Goal: Task Accomplishment & Management: Use online tool/utility

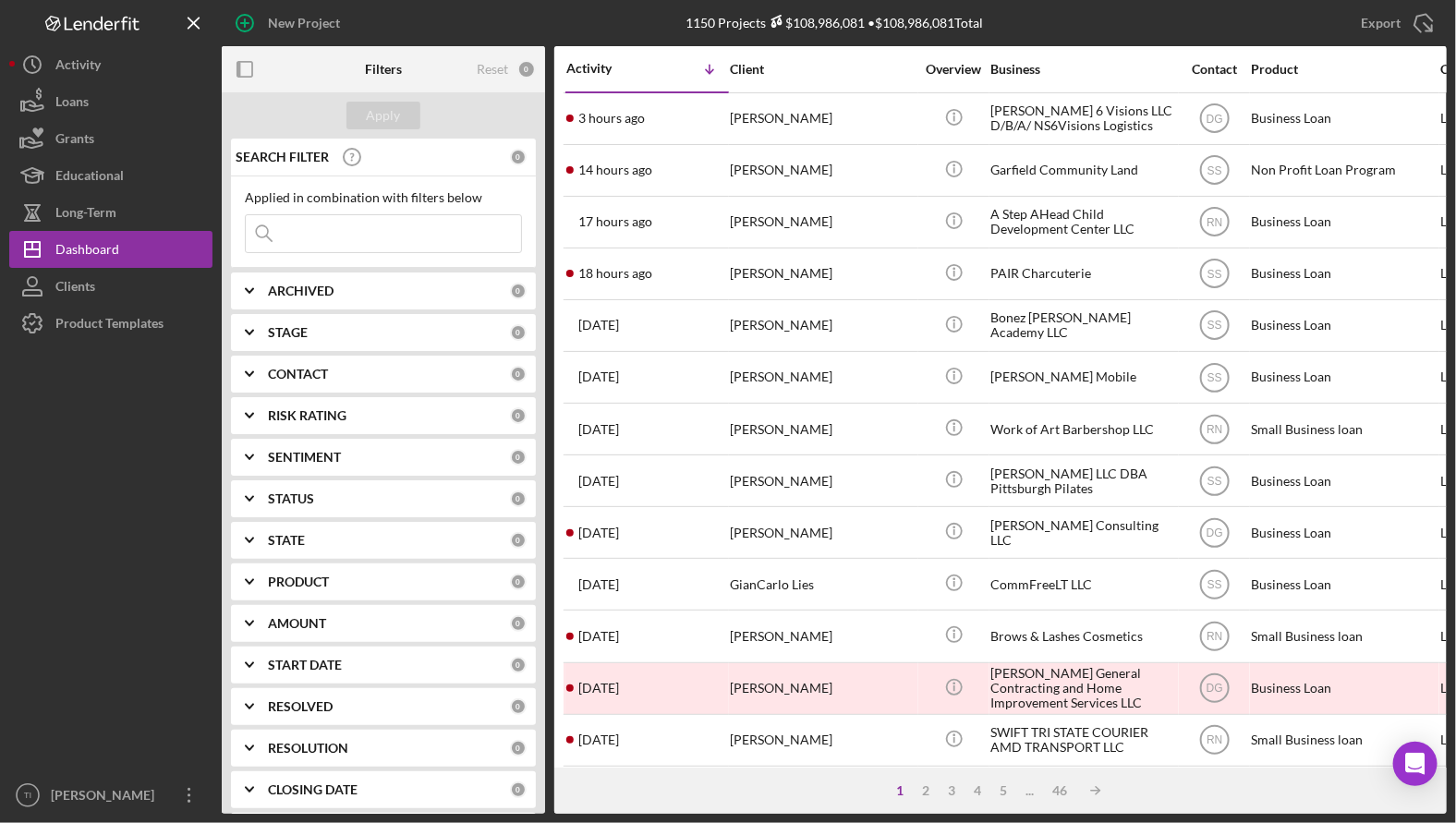
click at [335, 231] on input at bounding box center [384, 233] width 275 height 37
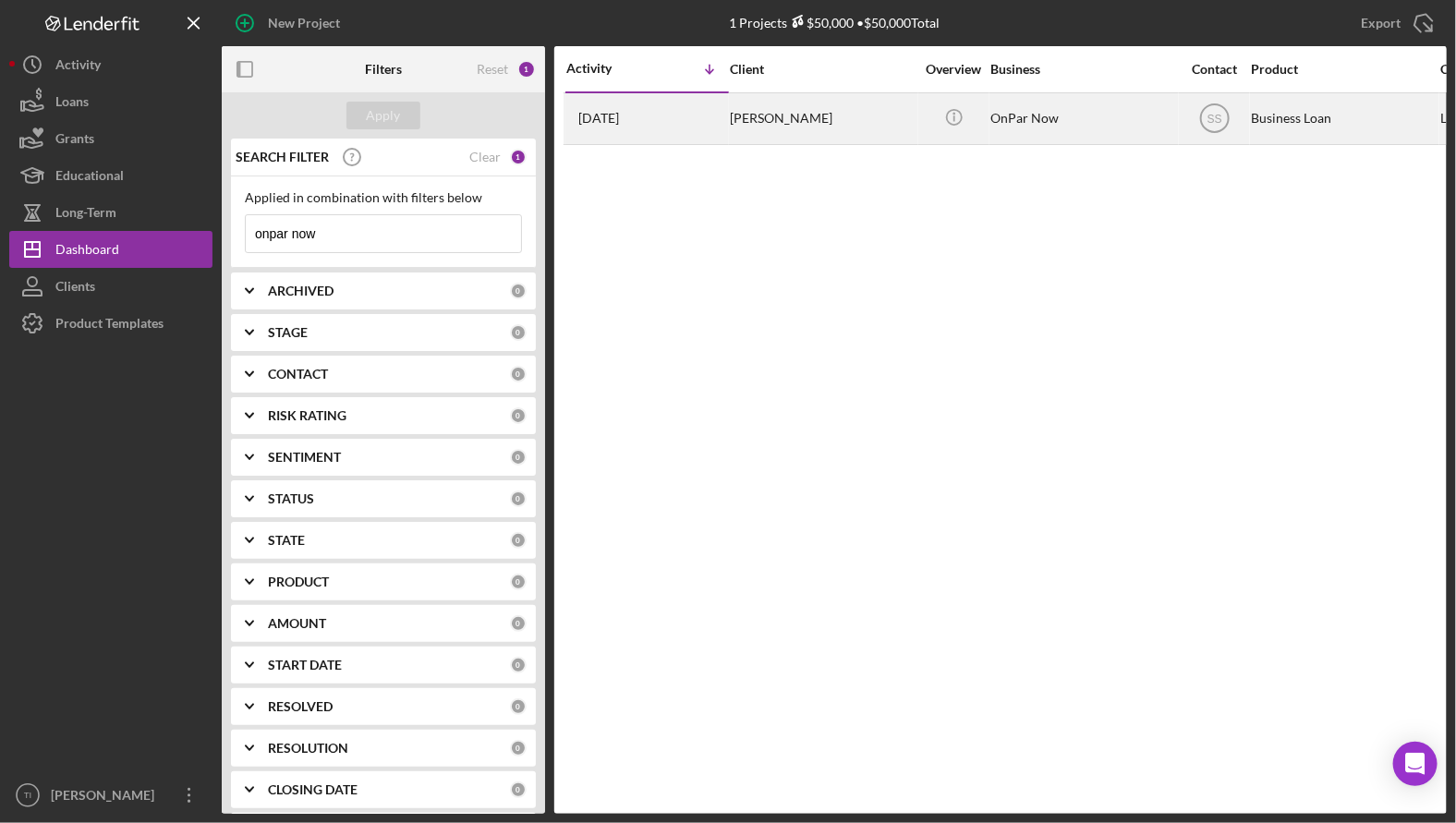
type input "onpar now"
click at [759, 122] on div "[PERSON_NAME]" at bounding box center [822, 119] width 185 height 49
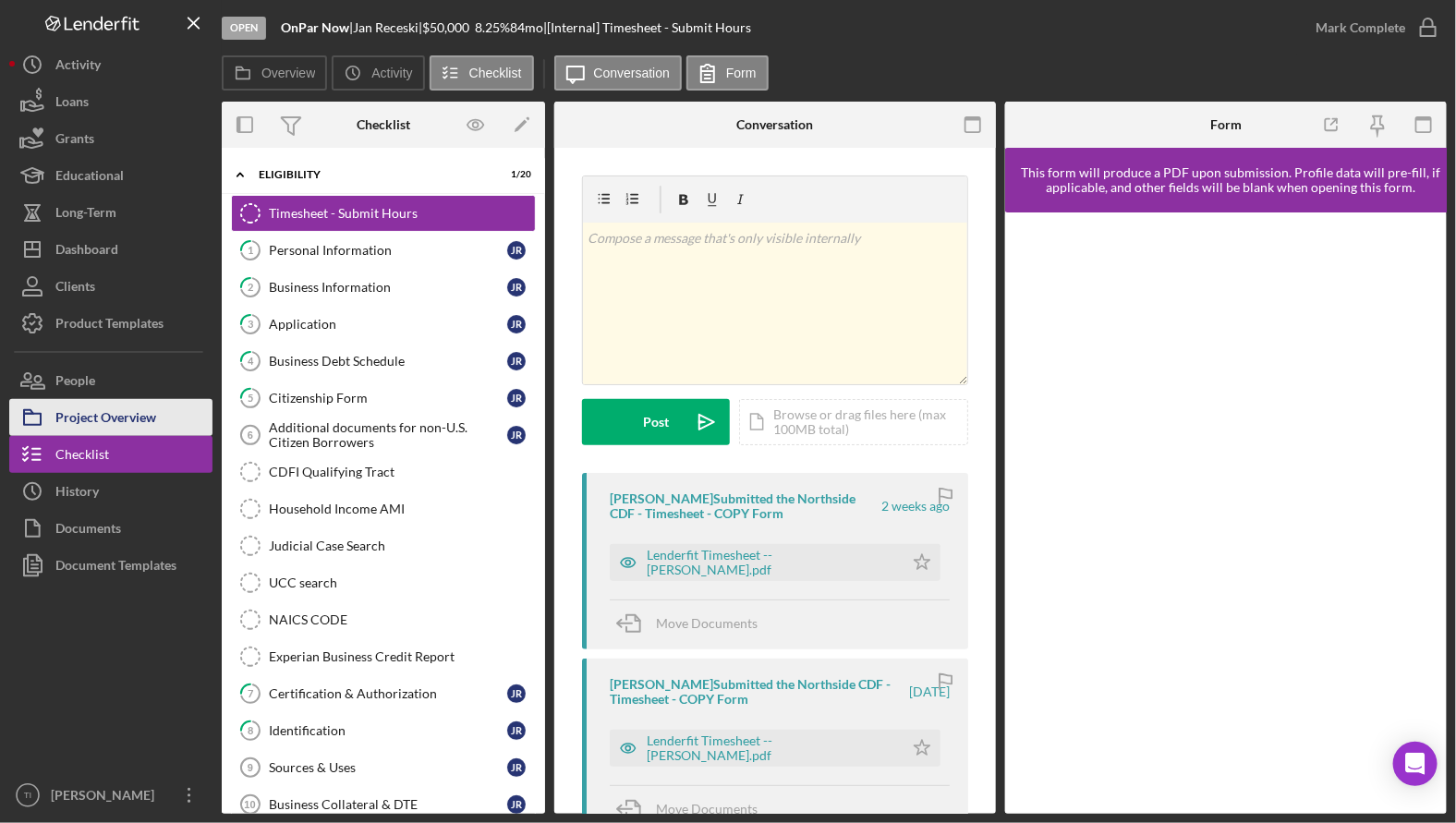
click at [92, 418] on div "Project Overview" at bounding box center [106, 420] width 101 height 41
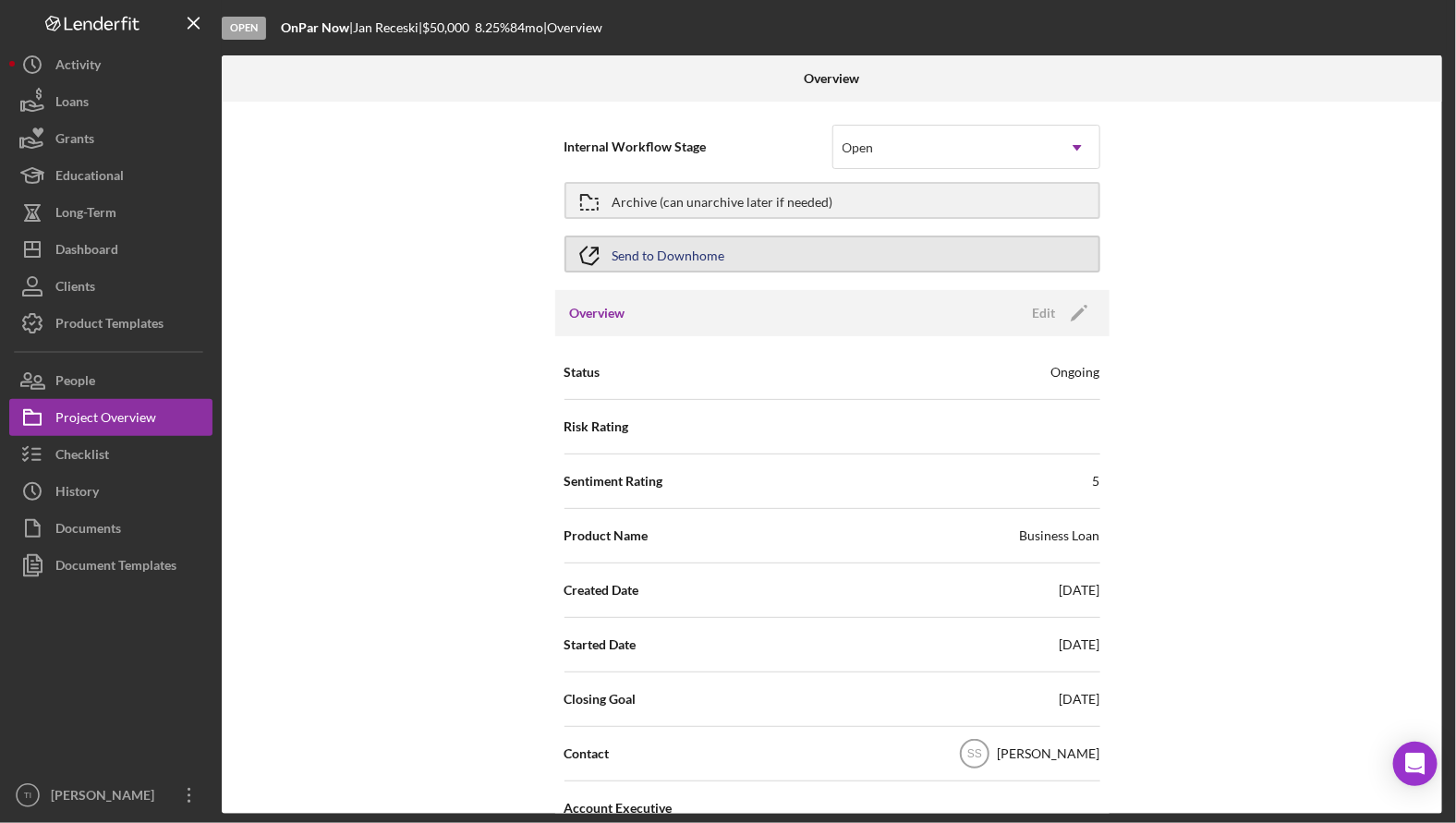
click at [873, 245] on button "Send to Downhome" at bounding box center [832, 254] width 536 height 37
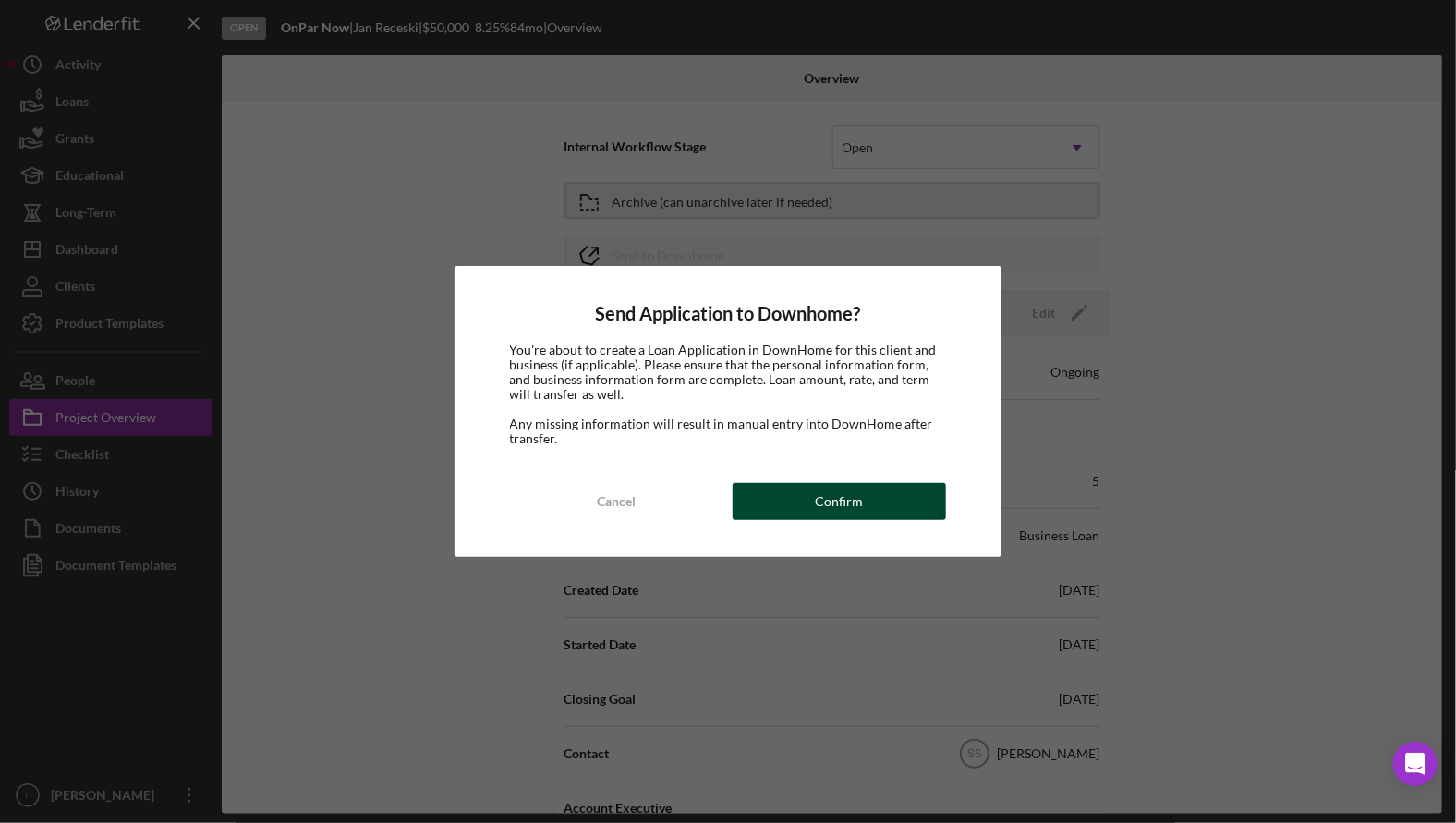
click at [875, 496] on button "Confirm" at bounding box center [839, 501] width 213 height 37
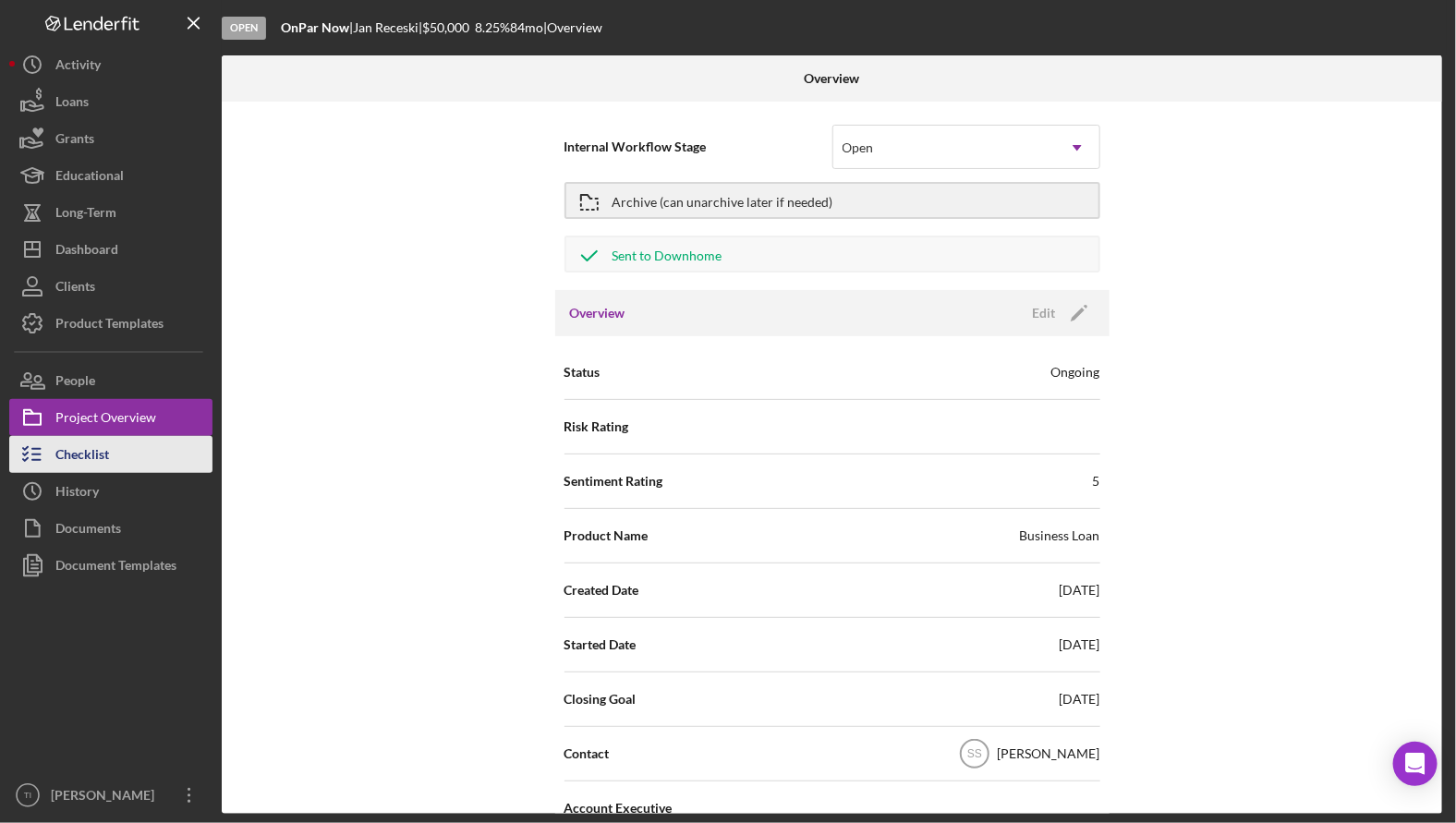
click at [98, 459] on div "Checklist" at bounding box center [82, 456] width 54 height 41
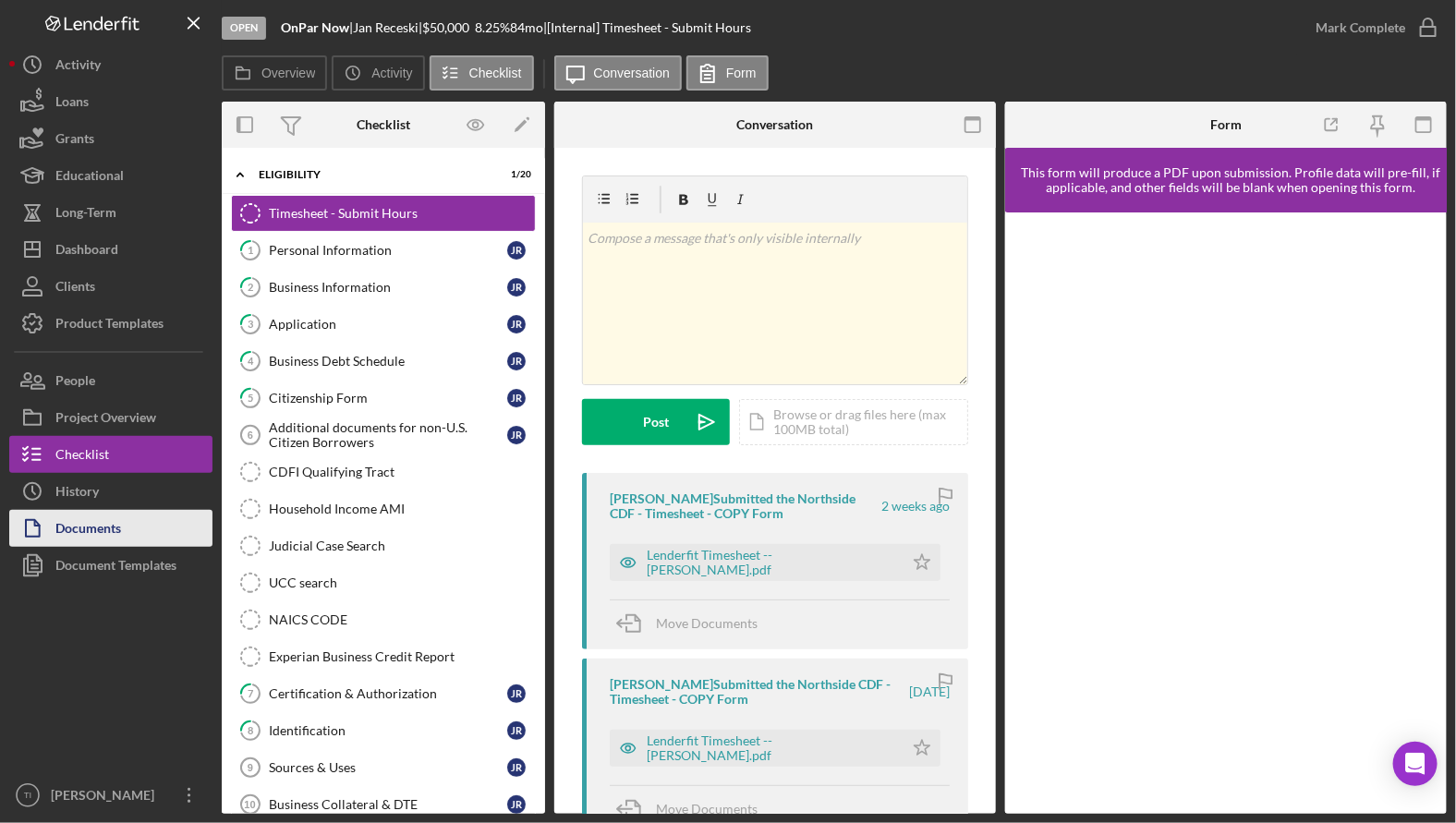
click at [110, 525] on div "Documents" at bounding box center [89, 531] width 66 height 41
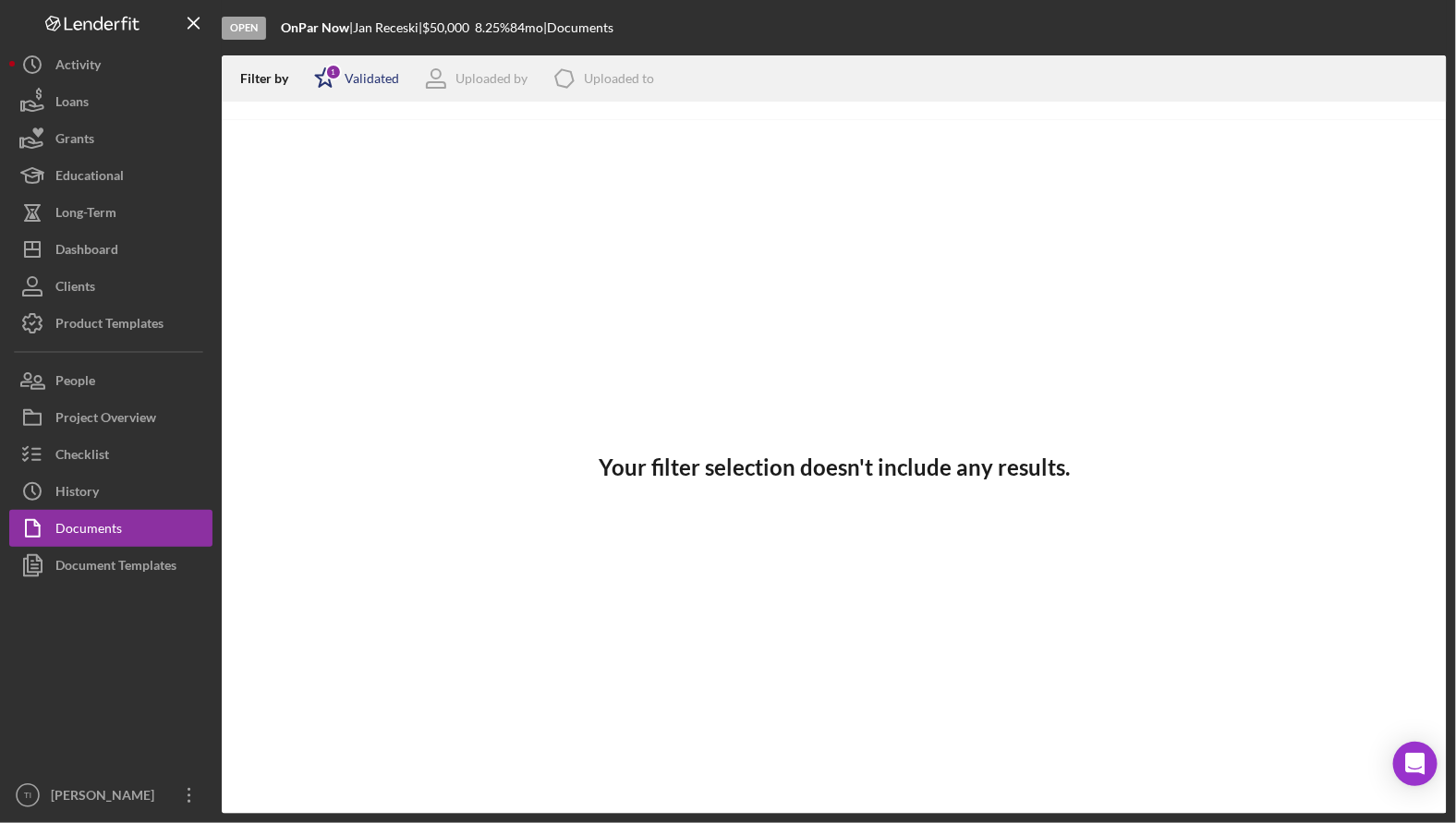
click at [378, 75] on div "Validated" at bounding box center [372, 78] width 55 height 15
click at [378, 175] on div "Not validated" at bounding box center [381, 176] width 77 height 15
checkbox input "true"
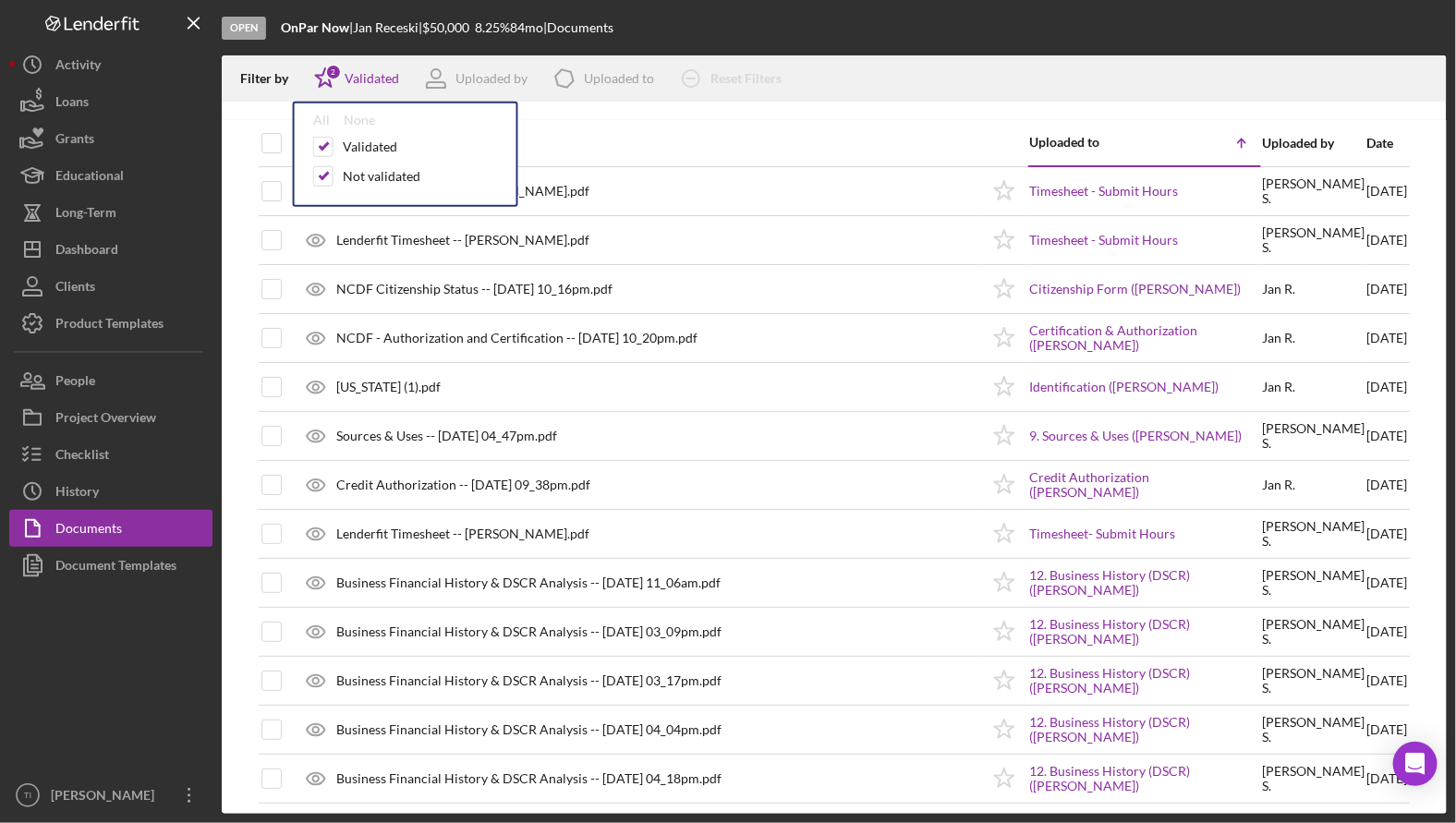
click at [712, 121] on div "Document" at bounding box center [640, 142] width 677 height 44
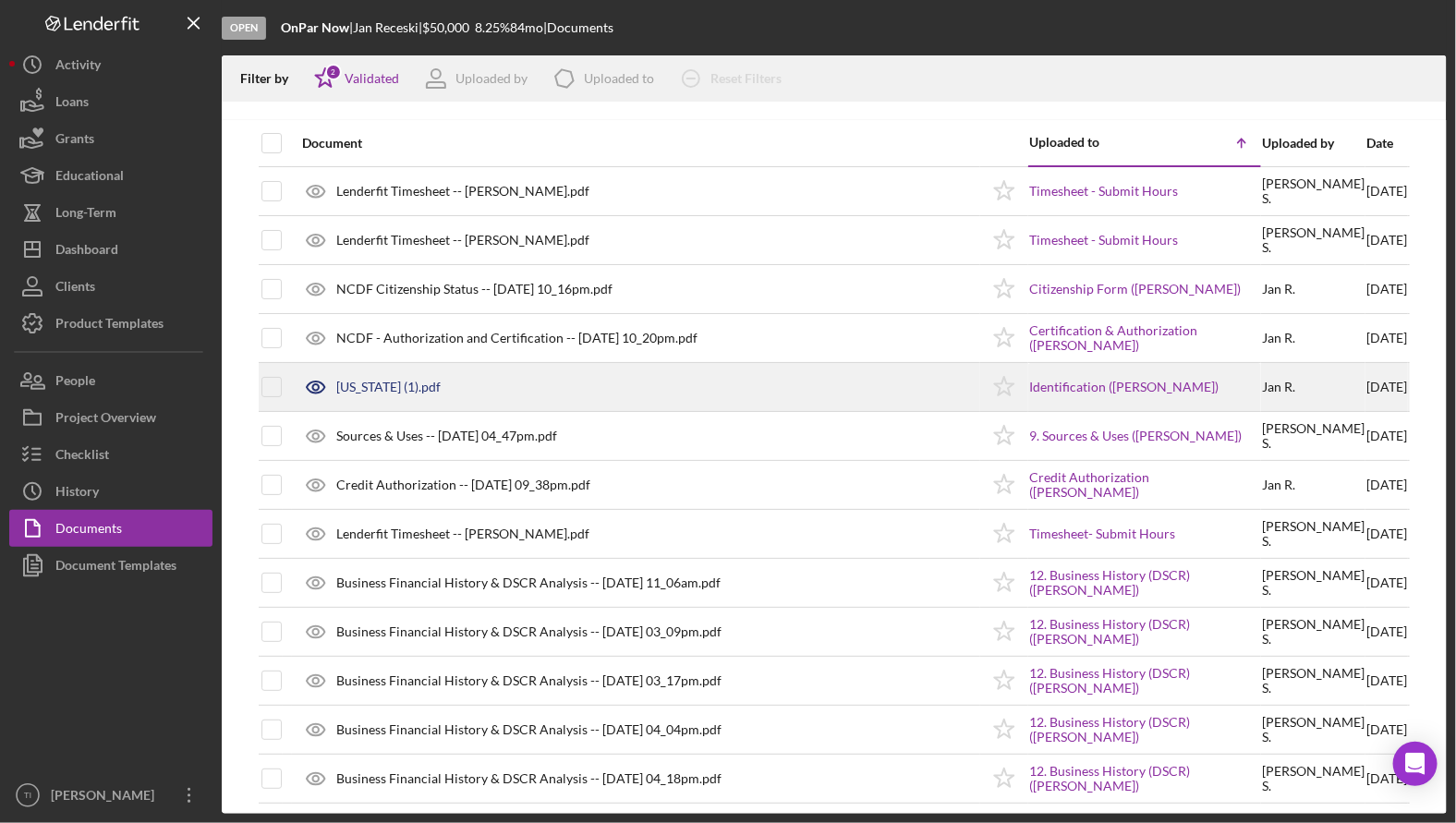
click at [400, 385] on div "[US_STATE] (1).pdf" at bounding box center [389, 387] width 105 height 15
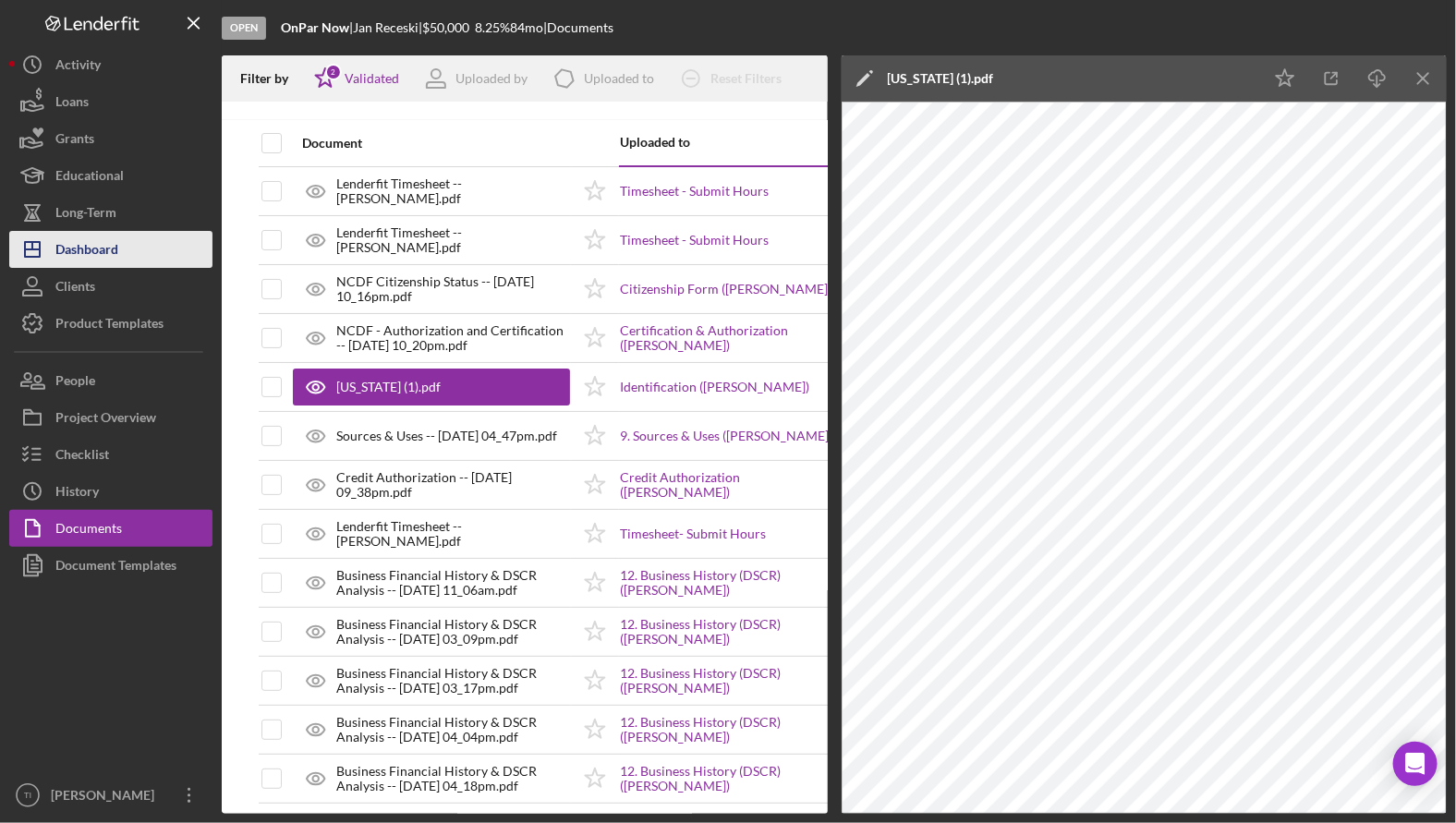
click at [97, 250] on div "Dashboard" at bounding box center [87, 252] width 63 height 41
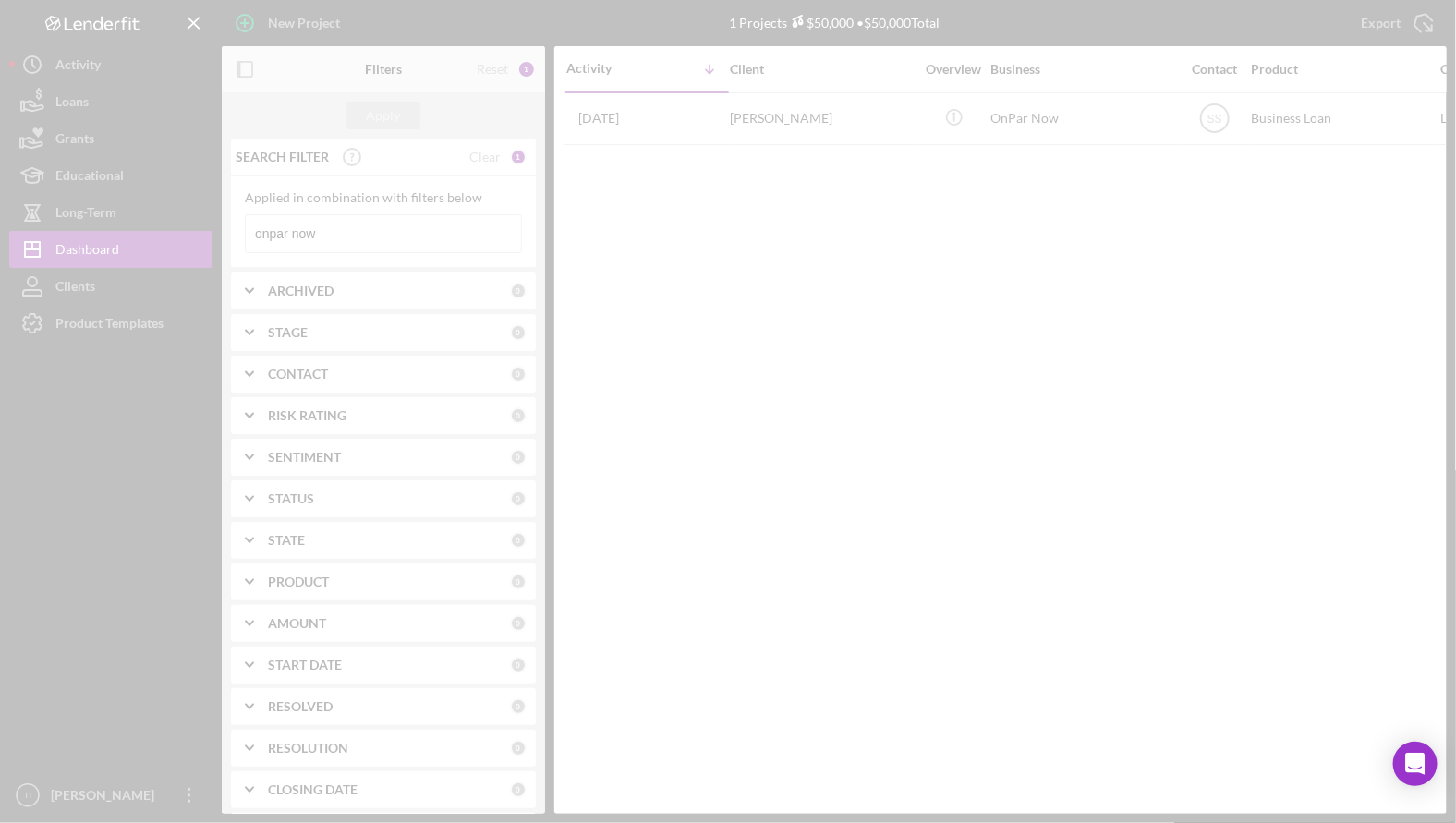
click at [219, 222] on div at bounding box center [728, 411] width 1456 height 823
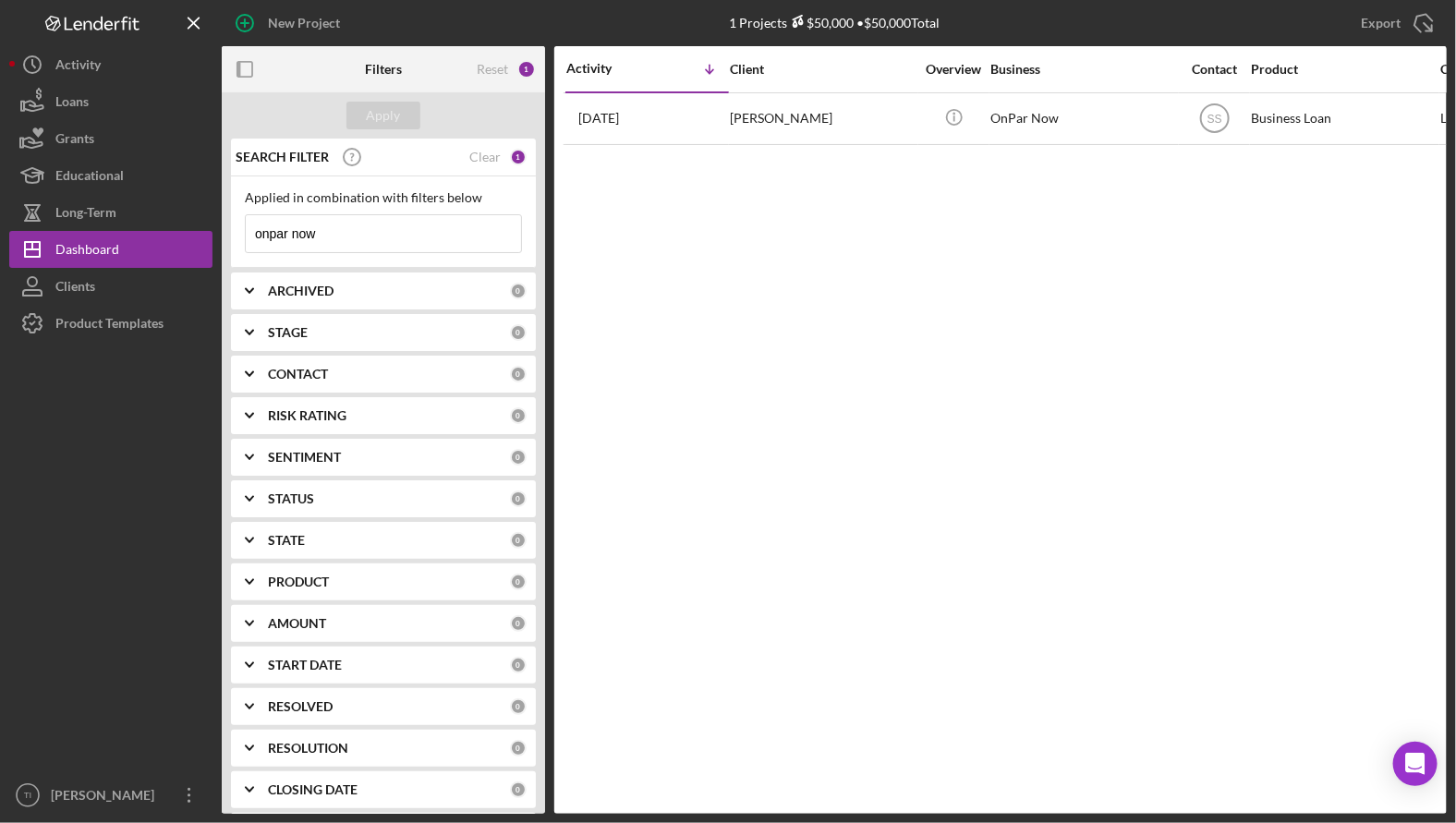
drag, startPoint x: 350, startPoint y: 225, endPoint x: 218, endPoint y: 226, distance: 132.0
click at [218, 226] on div "New Project 1 Projects $50,000 • $50,000 Total onpar now Export Icon/Export Fil…" at bounding box center [728, 406] width 1437 height 814
